Goal: Task Accomplishment & Management: Manage account settings

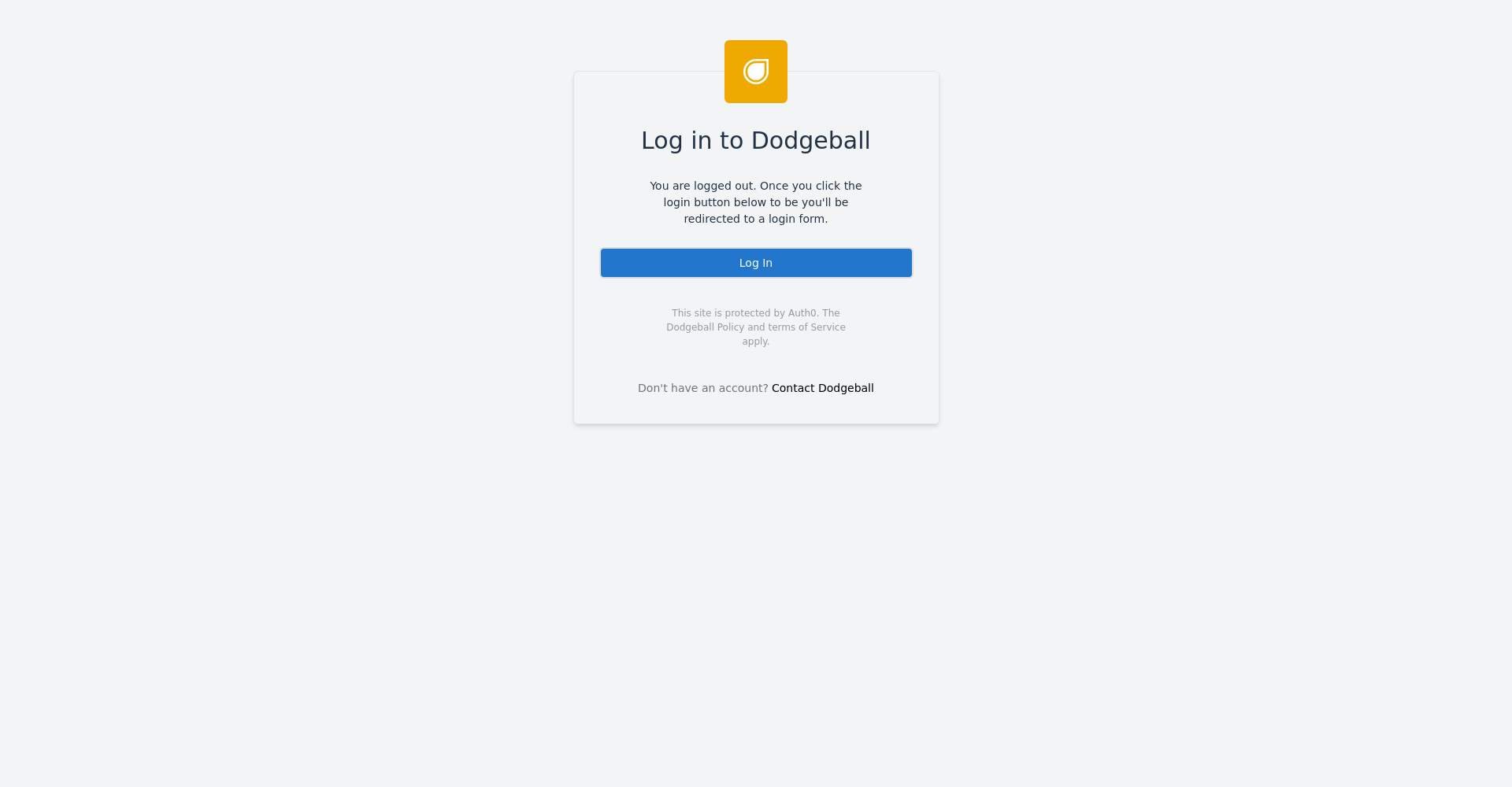
click at [701, 261] on div "Log In" at bounding box center [756, 263] width 314 height 32
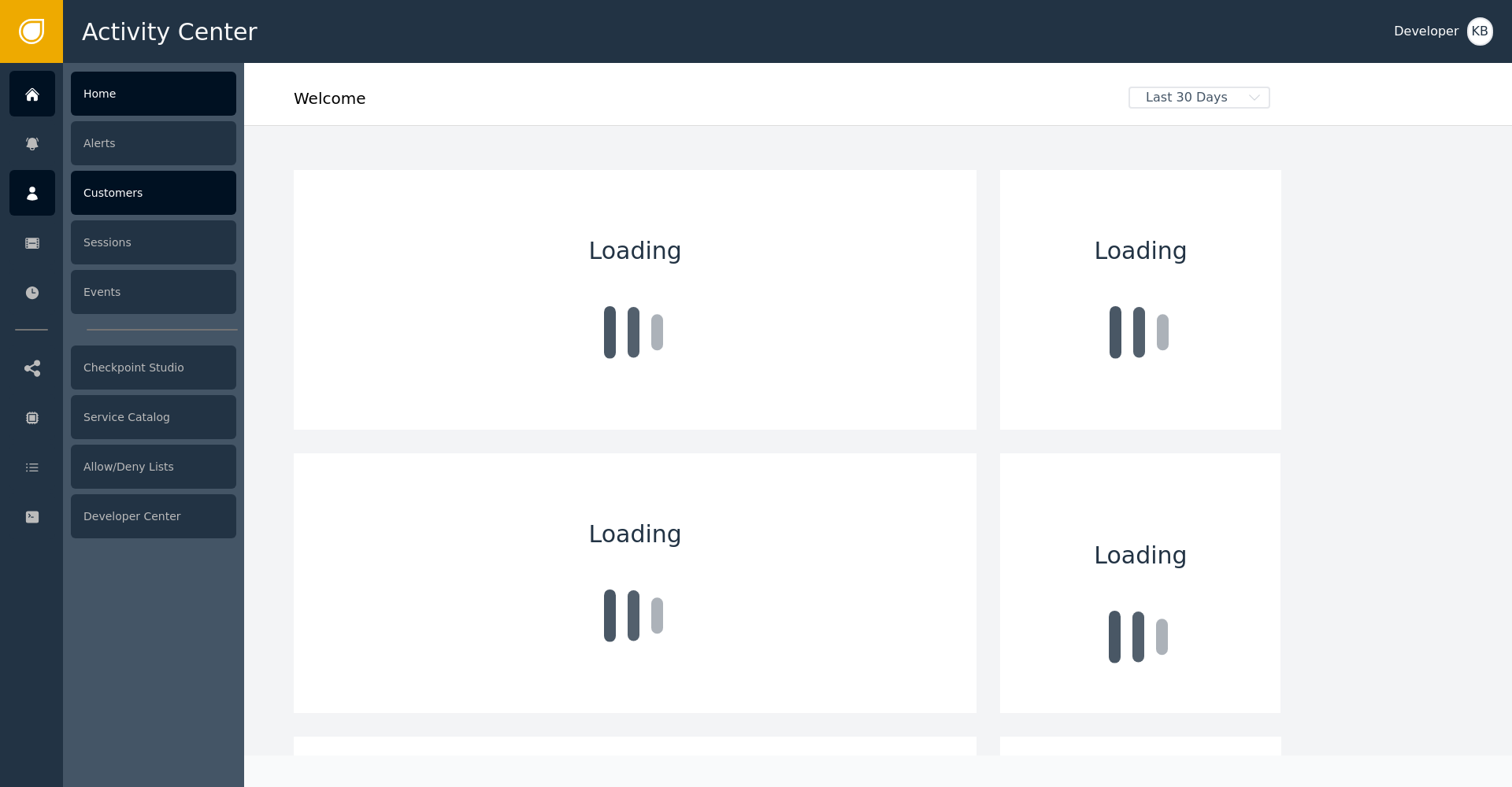
click at [36, 186] on icon at bounding box center [32, 194] width 15 height 17
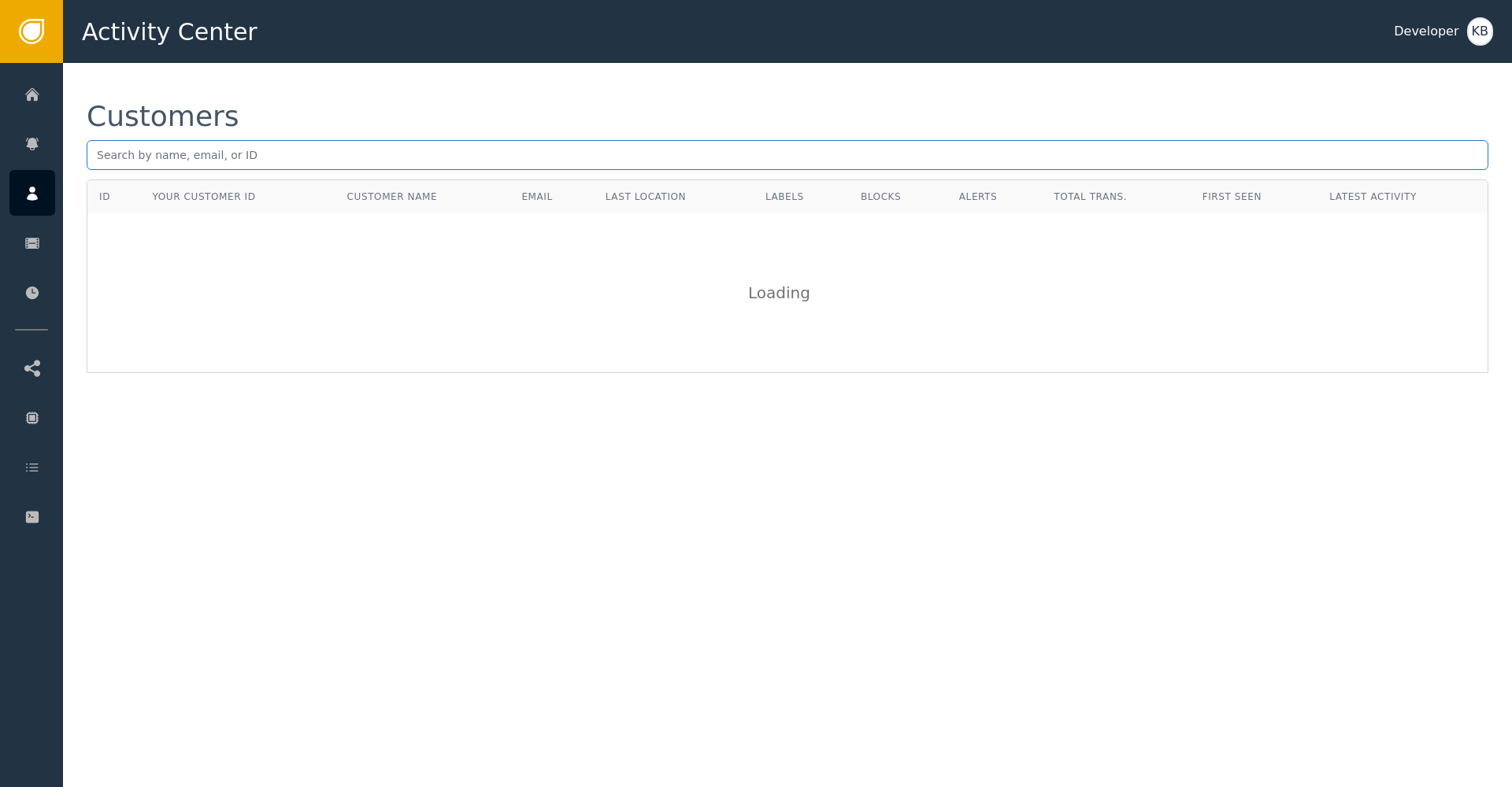
click at [238, 156] on input "text" at bounding box center [787, 155] width 1402 height 30
paste input "[EMAIL_ADDRESS][DOMAIN_NAME]"
click at [102, 158] on input "[EMAIL_ADDRESS][DOMAIN_NAME]" at bounding box center [787, 155] width 1402 height 30
type input "[EMAIL_ADDRESS][DOMAIN_NAME]"
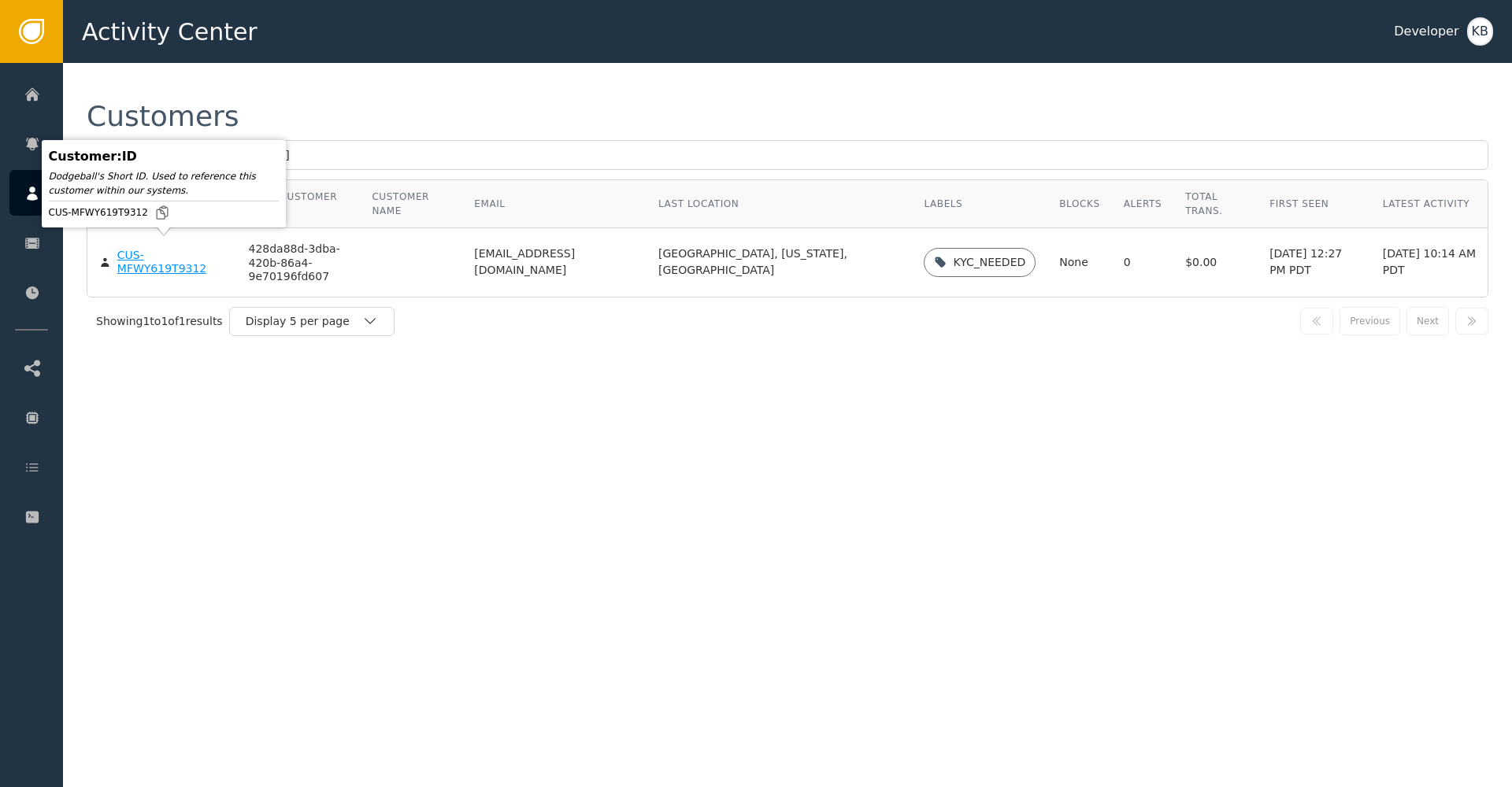
click at [164, 63] on body "Activity Center Developer KB Home Alerts Customers Sessions Events Checkpoint S…" at bounding box center [756, 32] width 1512 height 63
click at [157, 249] on div "CUS-MFWY619T9312" at bounding box center [171, 262] width 108 height 28
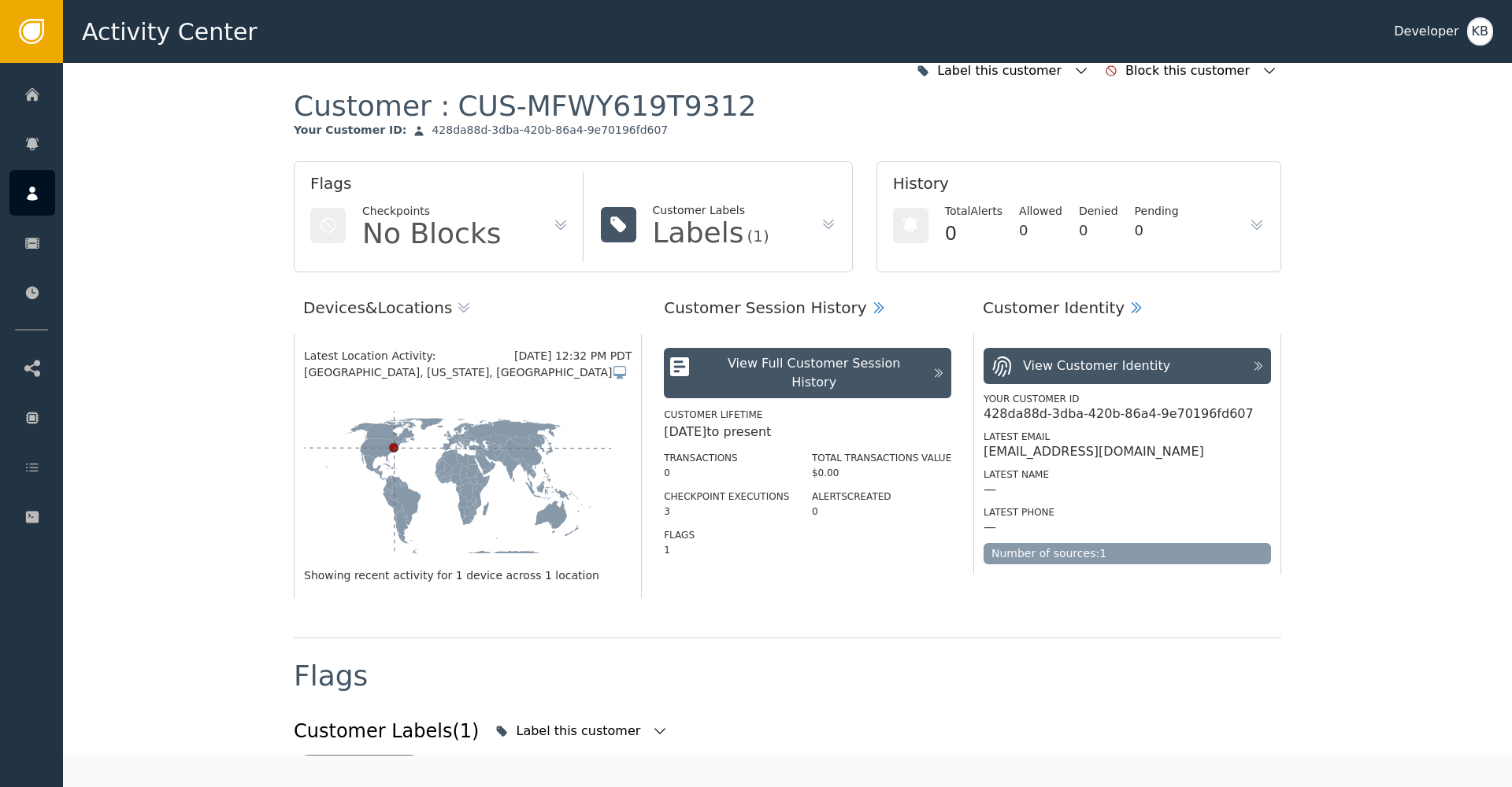
scroll to position [327, 0]
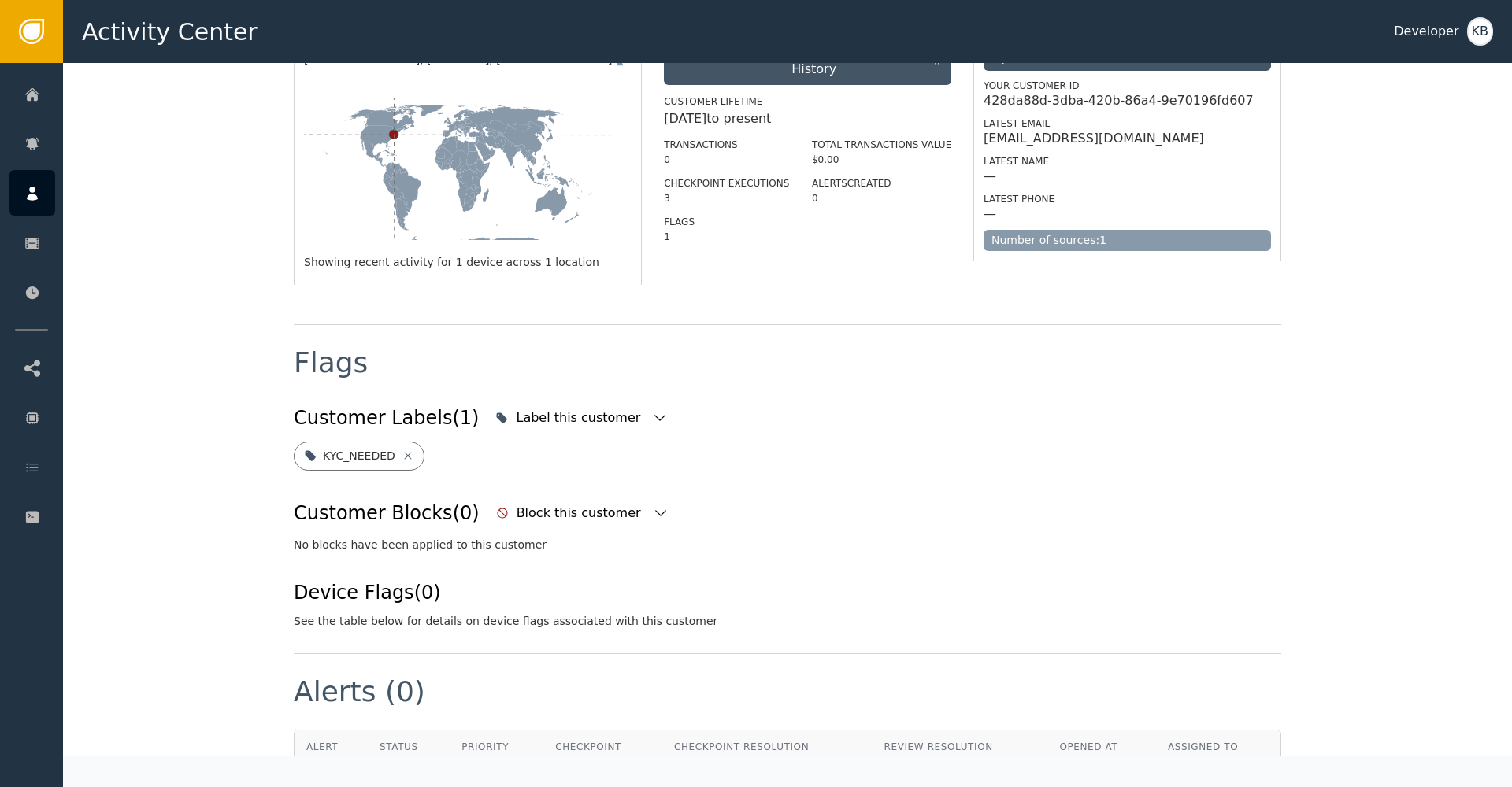
drag, startPoint x: 626, startPoint y: 417, endPoint x: 636, endPoint y: 415, distance: 10.2
click at [652, 417] on icon "button" at bounding box center [660, 417] width 15 height 15
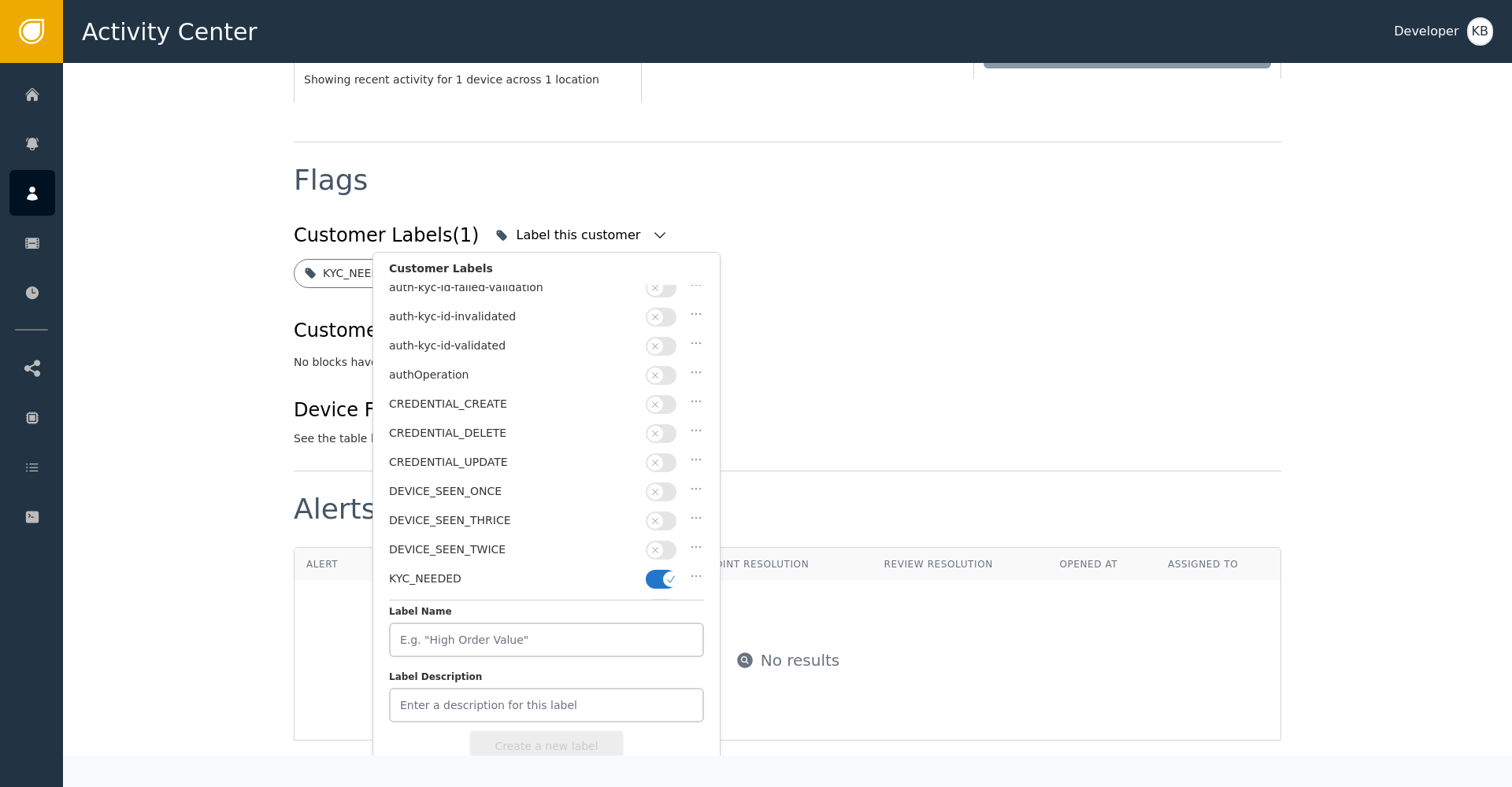
scroll to position [126, 0]
click at [669, 570] on span "button" at bounding box center [671, 578] width 15 height 15
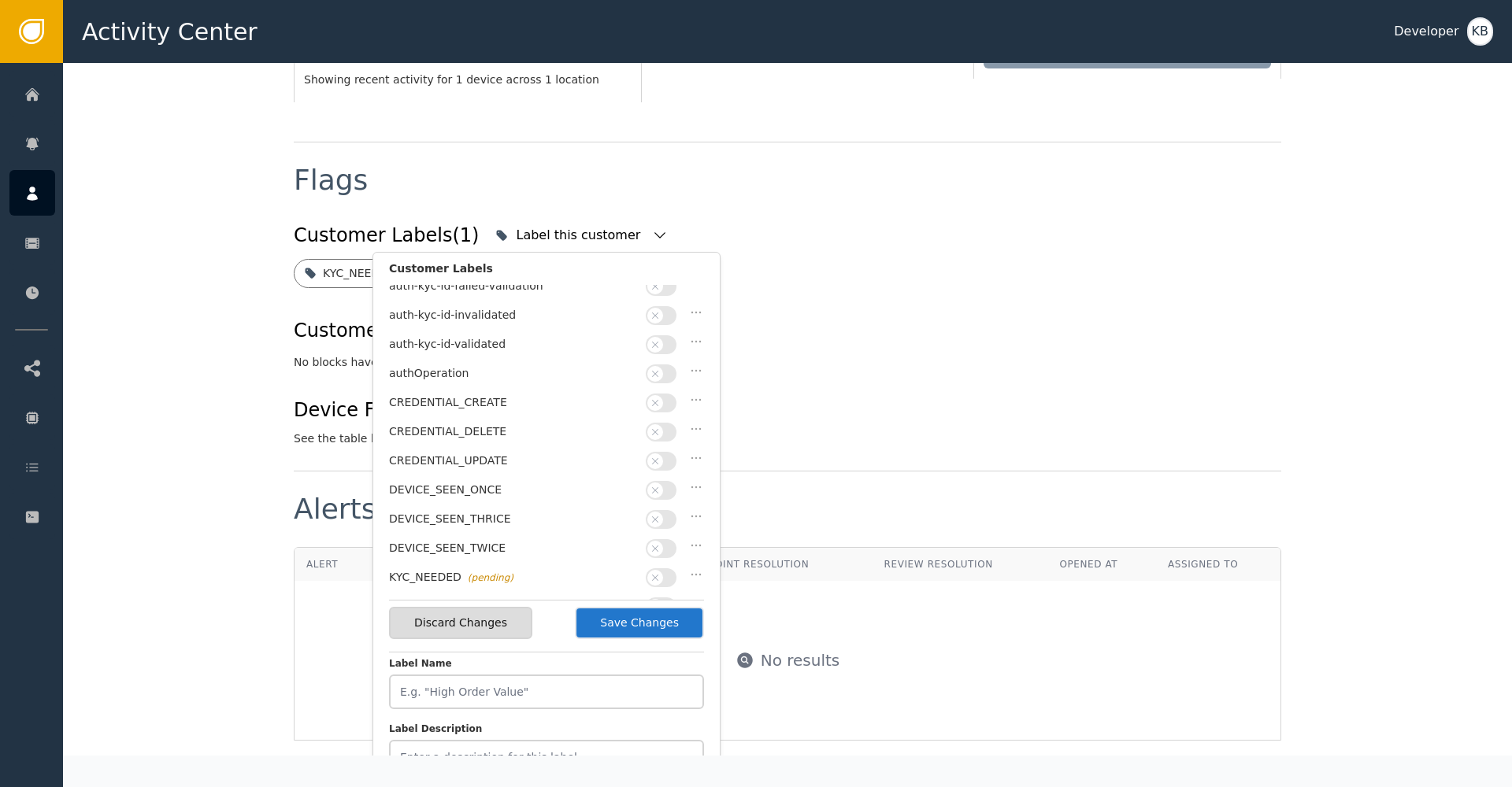
click at [666, 340] on button "button" at bounding box center [661, 346] width 31 height 19
drag, startPoint x: 648, startPoint y: 605, endPoint x: 647, endPoint y: 630, distance: 25.0
click at [648, 610] on div "Discard Changes Save Changes" at bounding box center [546, 623] width 315 height 46
click at [647, 630] on button "Save Changes" at bounding box center [639, 624] width 130 height 33
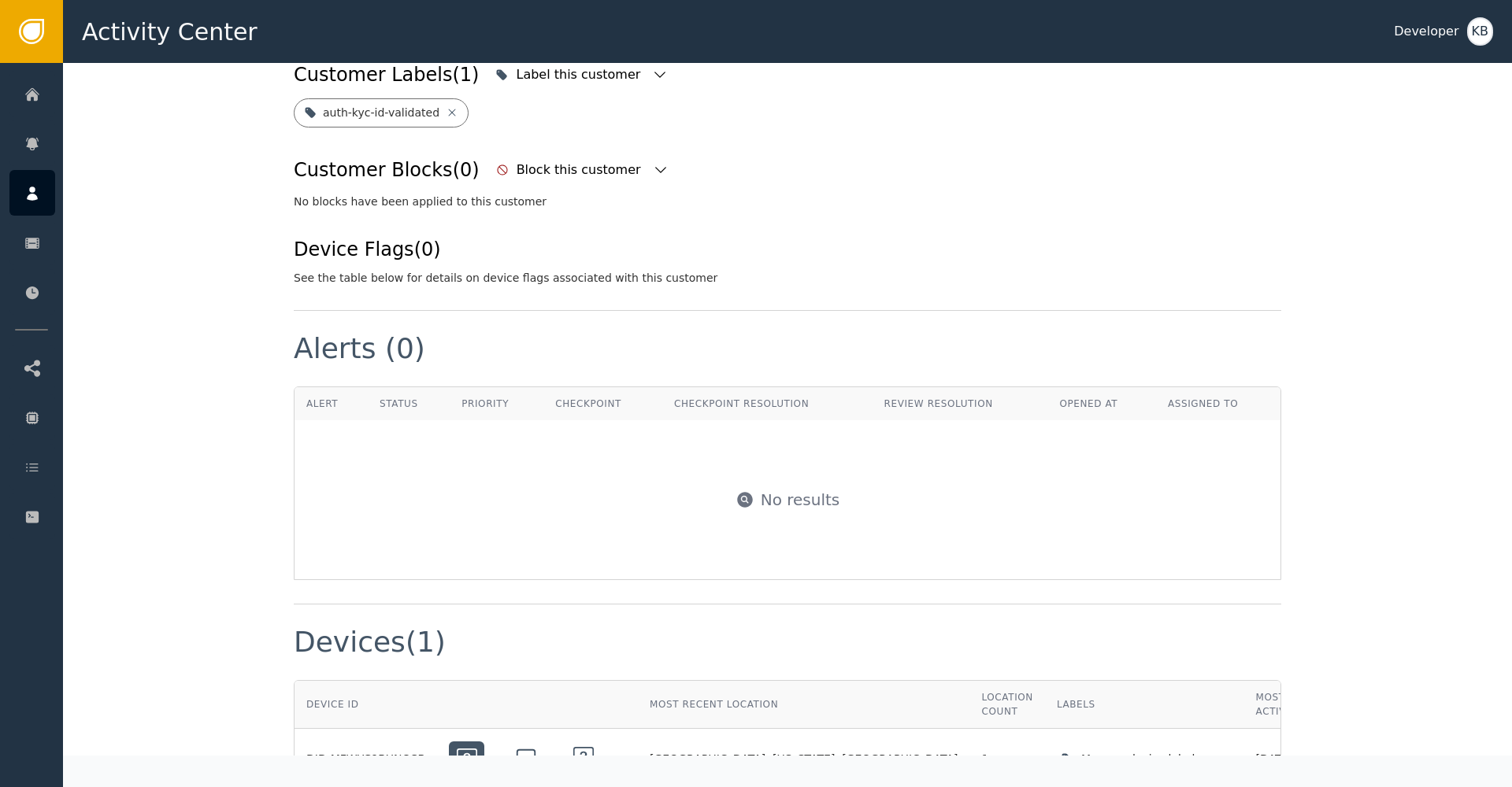
scroll to position [1183, 0]
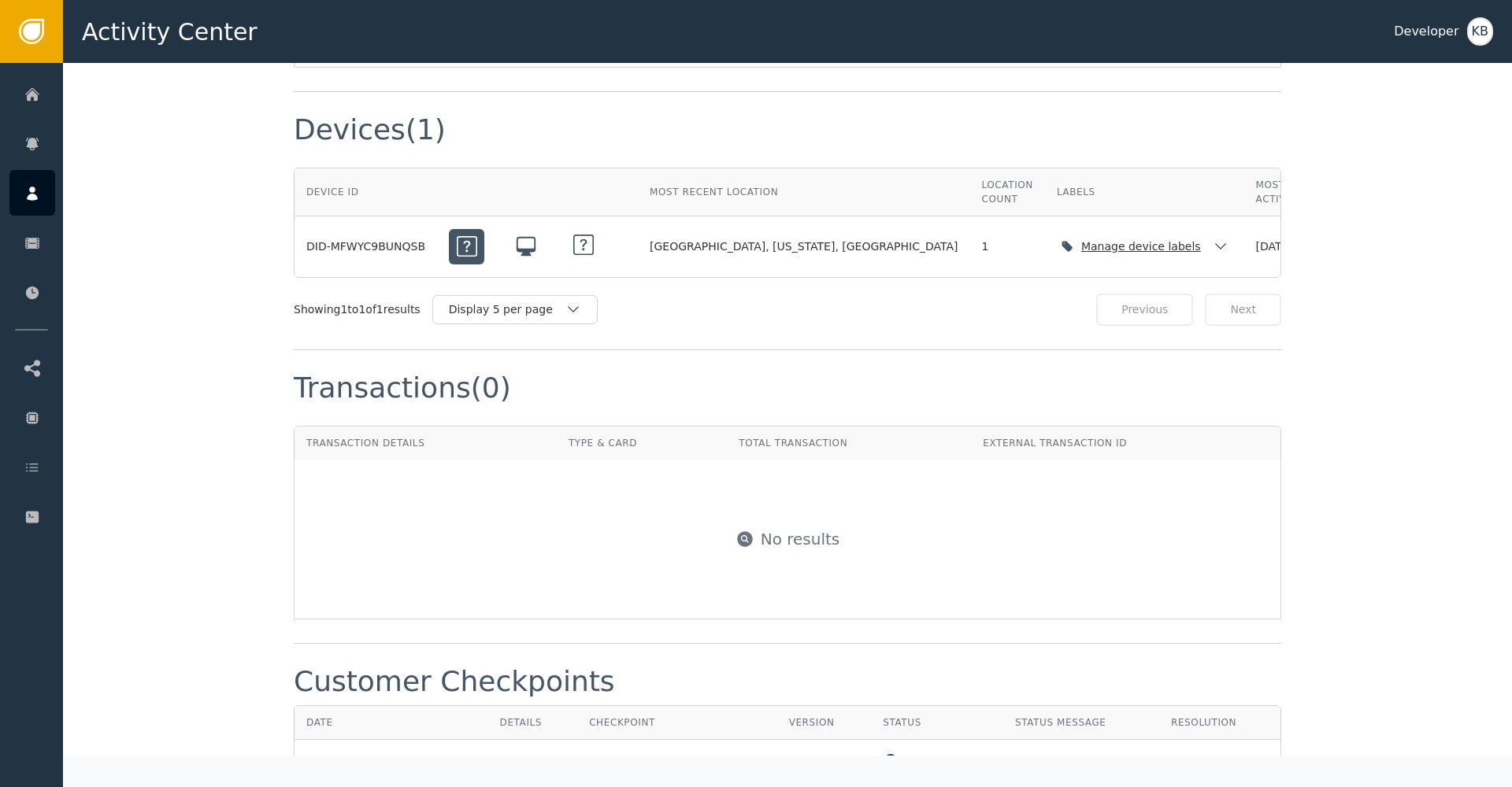
click at [1212, 250] on icon "button" at bounding box center [1220, 247] width 15 height 15
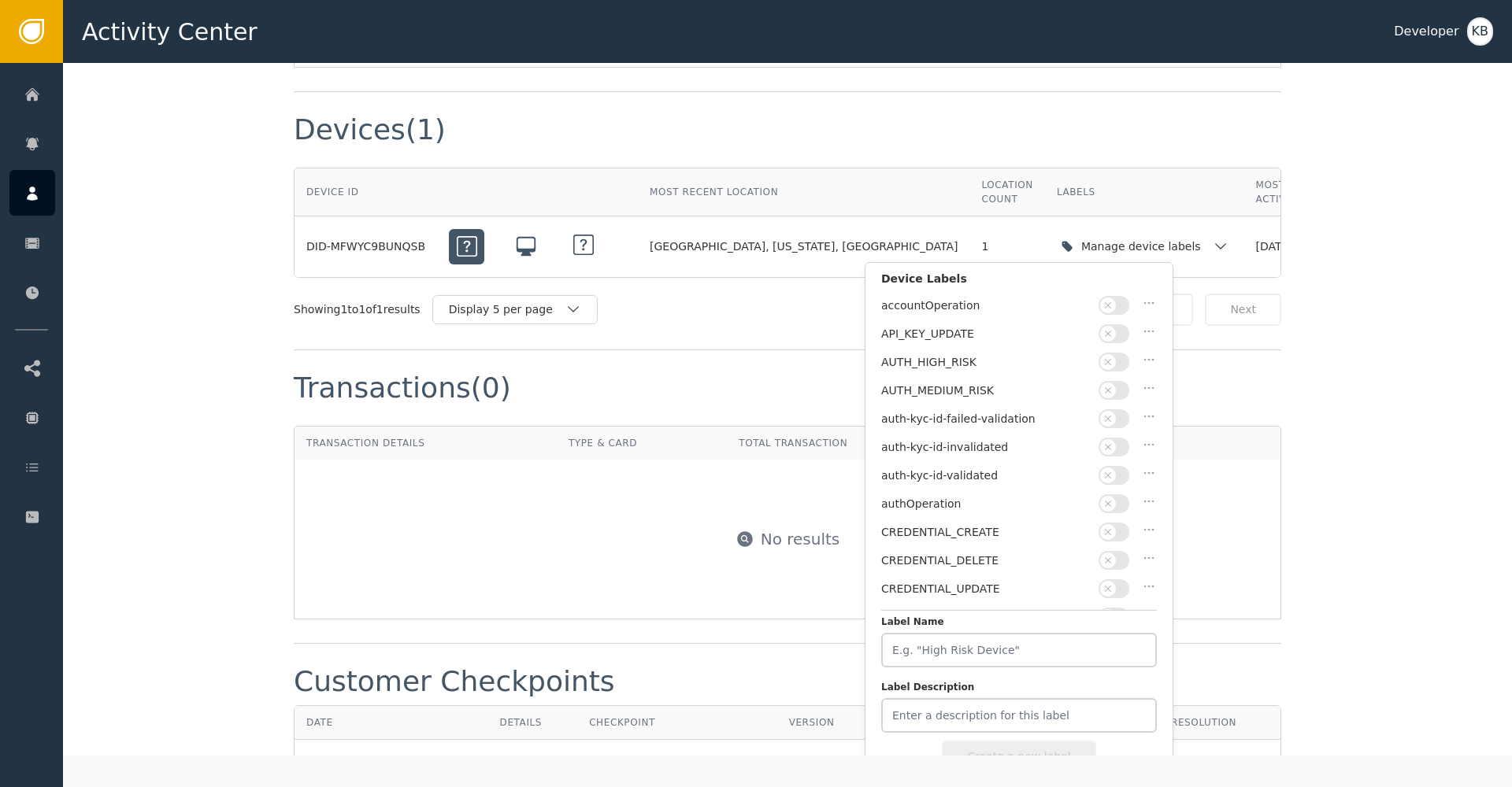
scroll to position [-1, 0]
click at [1424, 434] on div "Label this customer Block this customer Customer : CUS-MFWY619T9312 Your Custom…" at bounding box center [788, 68] width 1450 height 2379
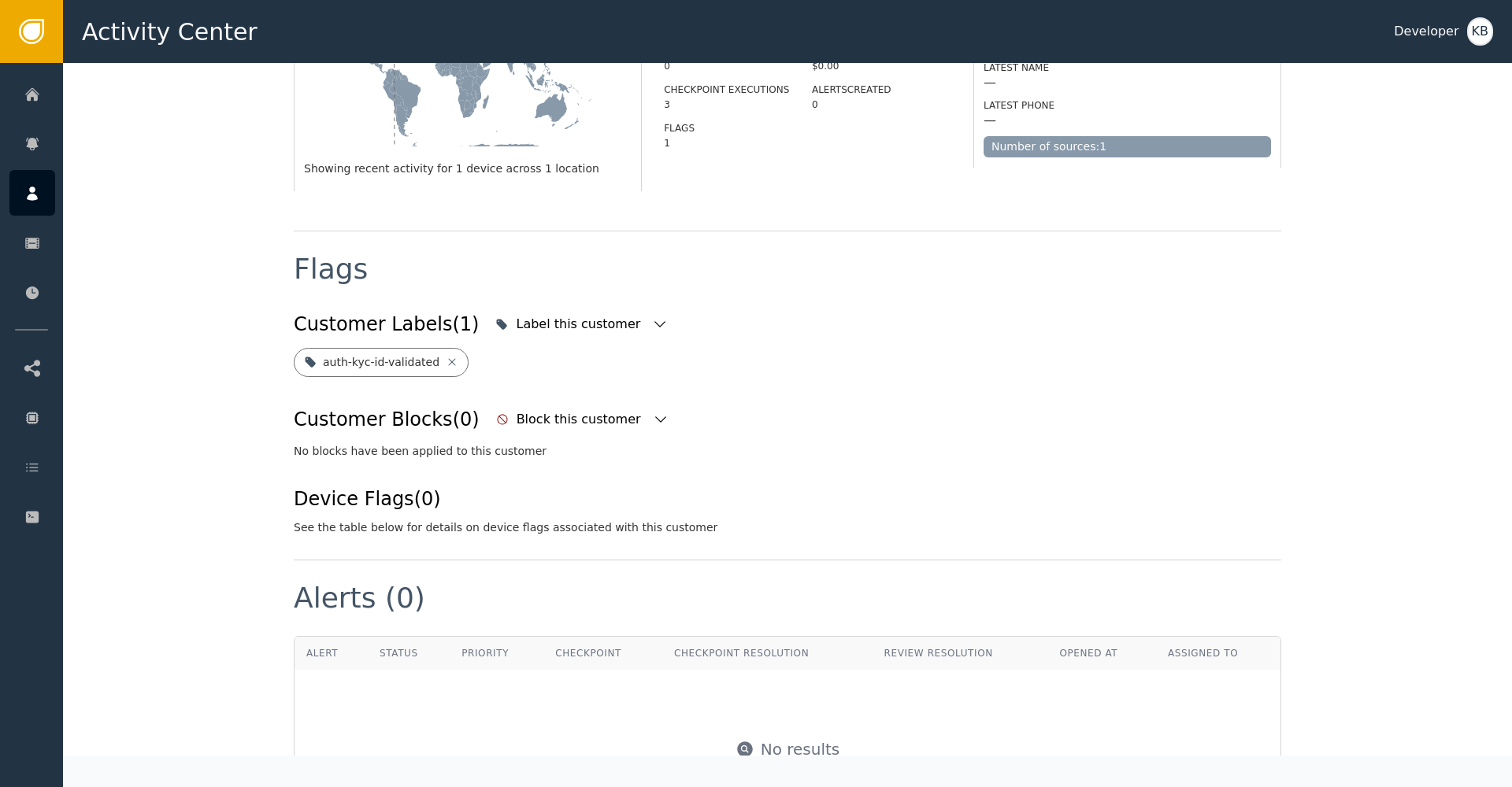
scroll to position [422, 0]
